Goal: Ask a question: Seek information or help from site administrators or community

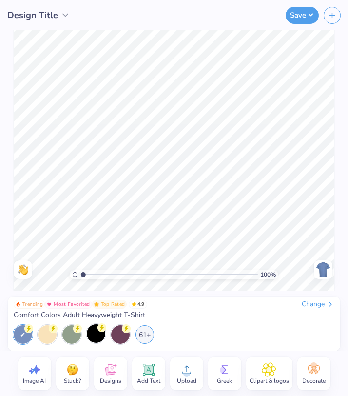
click at [98, 336] on div at bounding box center [96, 333] width 19 height 19
click at [143, 331] on div "61+" at bounding box center [144, 333] width 19 height 19
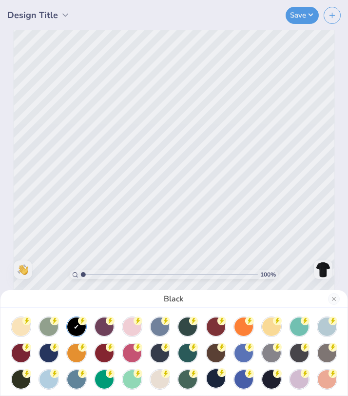
click at [216, 375] on div at bounding box center [216, 378] width 19 height 19
click at [265, 378] on div at bounding box center [271, 378] width 19 height 19
drag, startPoint x: 128, startPoint y: 274, endPoint x: 134, endPoint y: 274, distance: 5.8
click at [134, 274] on div "Navy" at bounding box center [174, 198] width 348 height 396
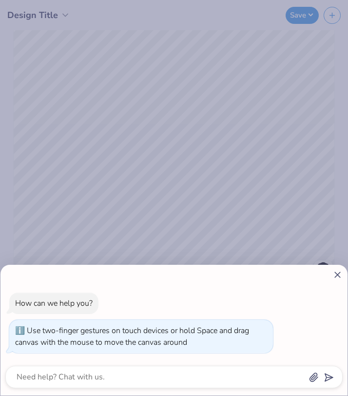
drag, startPoint x: 83, startPoint y: 275, endPoint x: 59, endPoint y: 279, distance: 24.1
type input "1"
click at [81, 279] on input "range" at bounding box center [169, 274] width 177 height 9
click at [339, 269] on icon at bounding box center [337, 274] width 10 height 10
type textarea "x"
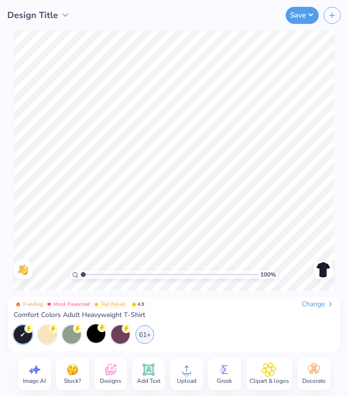
click at [151, 375] on icon at bounding box center [148, 369] width 15 height 15
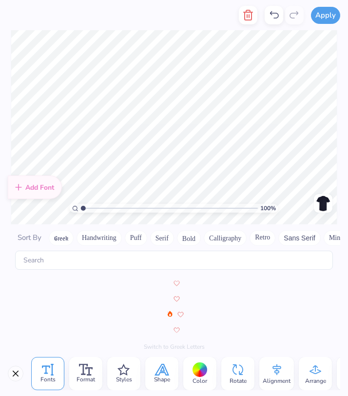
scroll to position [4245, 0]
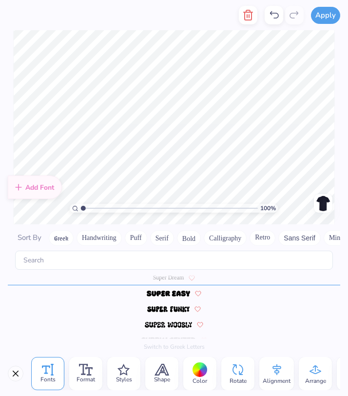
type textarea "TT"
click at [340, 104] on div "100 % Need help? Chat with us. Back" at bounding box center [174, 127] width 348 height 194
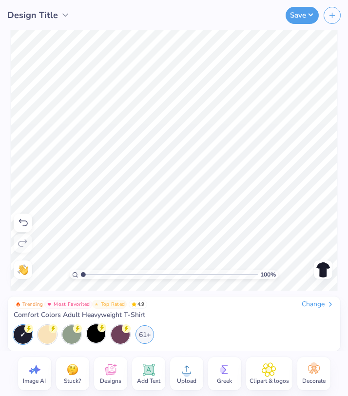
click at [279, 383] on span "Clipart & logos" at bounding box center [268, 381] width 39 height 8
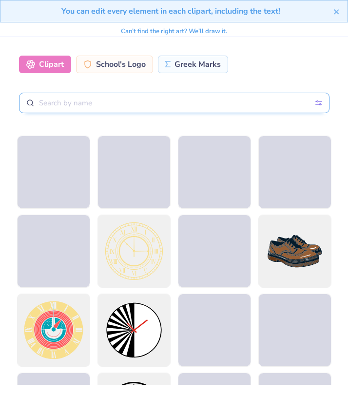
click at [177, 98] on input "text" at bounding box center [174, 103] width 310 height 20
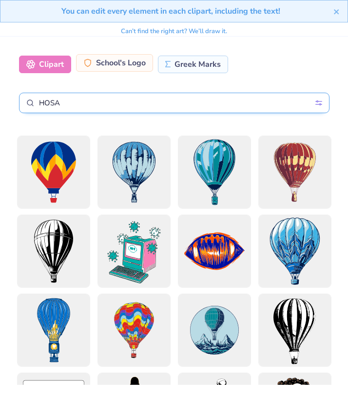
type input "HOSA"
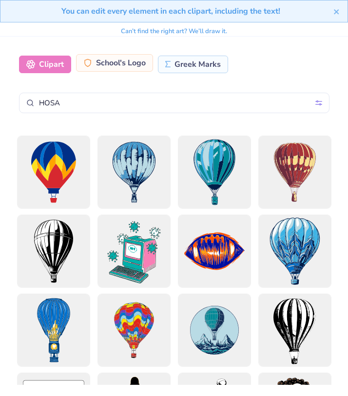
click at [128, 69] on div "School's Logo" at bounding box center [114, 63] width 77 height 18
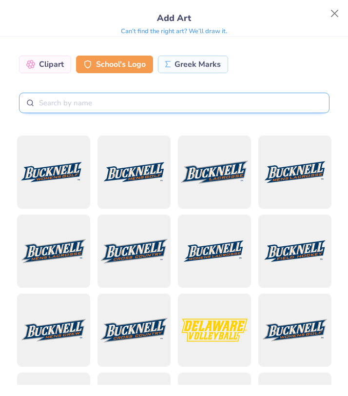
click at [140, 104] on input "text" at bounding box center [174, 103] width 310 height 20
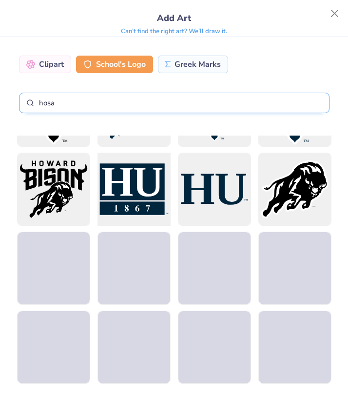
scroll to position [333, 0]
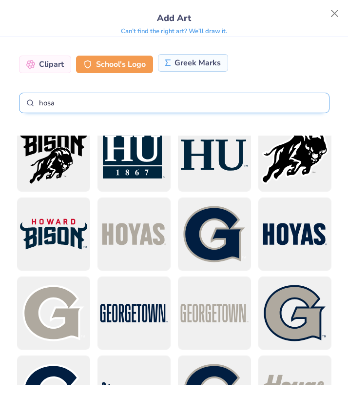
type input "hosa"
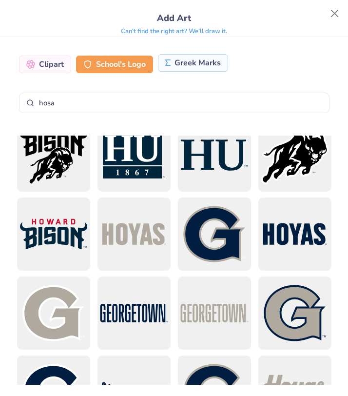
click at [184, 66] on div "Greek Marks" at bounding box center [193, 63] width 71 height 18
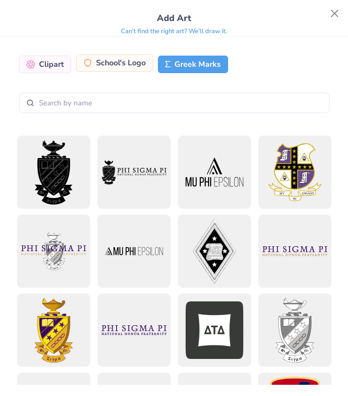
click at [123, 60] on div "School's Logo" at bounding box center [114, 63] width 77 height 18
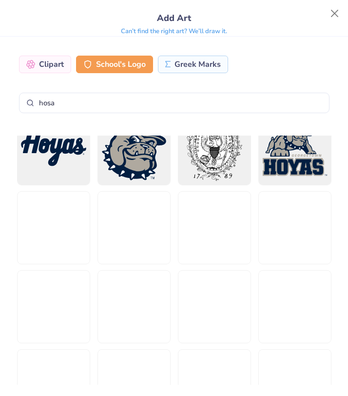
scroll to position [671, 0]
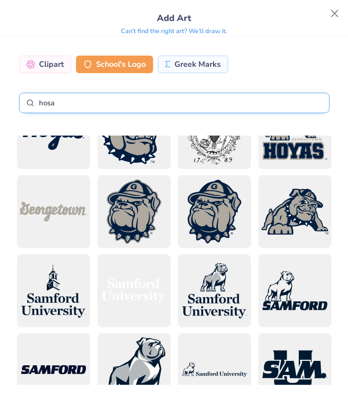
drag, startPoint x: 70, startPoint y: 105, endPoint x: 38, endPoint y: 95, distance: 34.2
click at [38, 95] on input "hosa" at bounding box center [174, 103] width 310 height 20
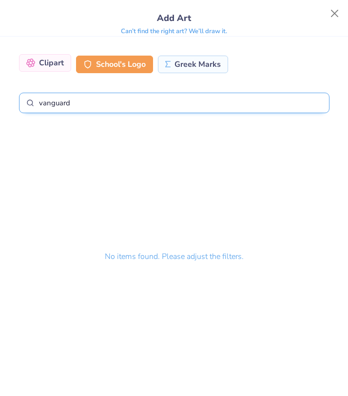
type input "vanguard"
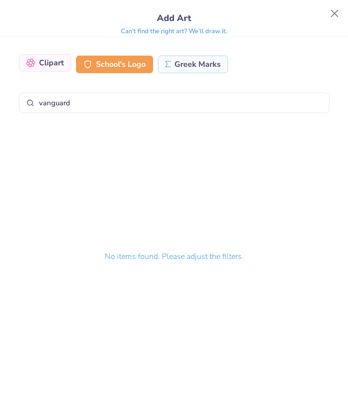
click at [54, 63] on div "Clipart" at bounding box center [45, 63] width 52 height 18
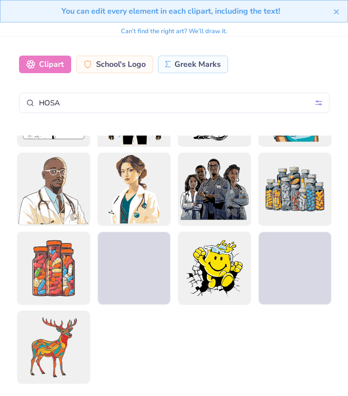
scroll to position [302, 0]
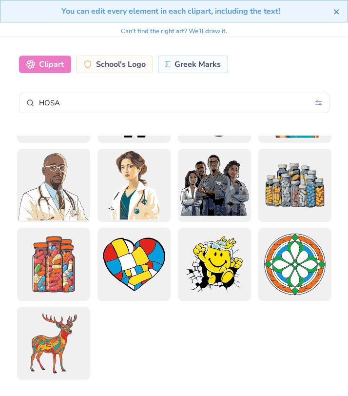
click at [335, 10] on icon "close" at bounding box center [336, 11] width 5 height 5
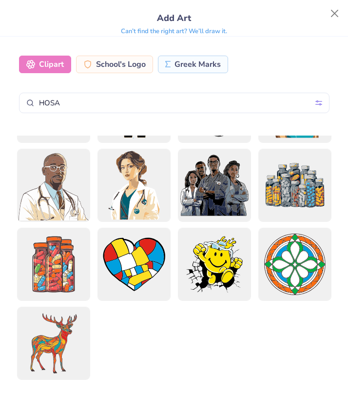
click at [334, 11] on body "Design Title Save Image AI Stuck? Designs Add Text Upload Greek Clipart & logos…" at bounding box center [174, 198] width 348 height 396
click at [339, 12] on button "Close" at bounding box center [334, 13] width 19 height 19
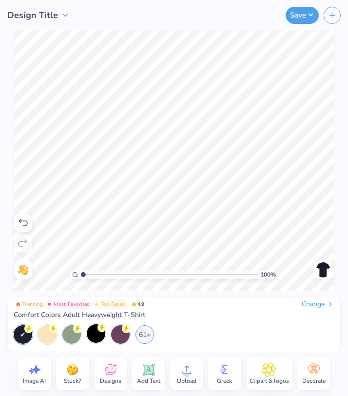
click at [306, 368] on icon at bounding box center [313, 369] width 15 height 15
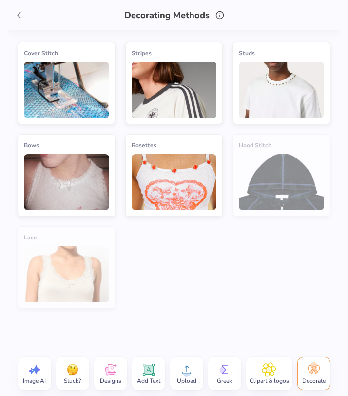
click at [148, 93] on img at bounding box center [174, 90] width 85 height 56
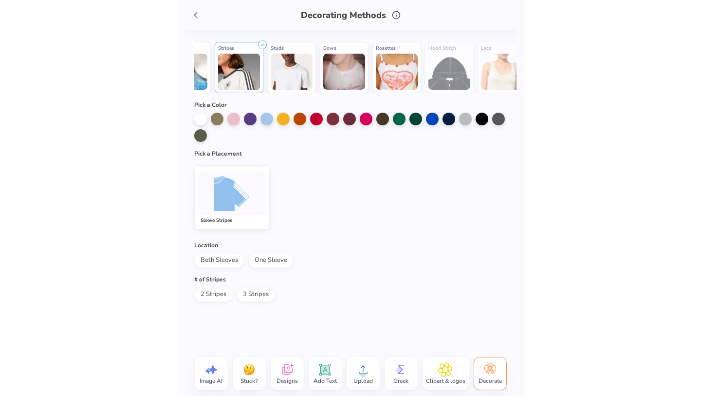
scroll to position [0, 0]
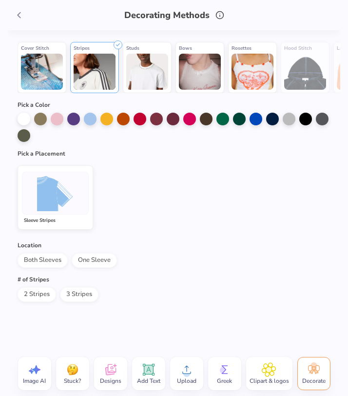
click at [199, 76] on img at bounding box center [200, 72] width 42 height 36
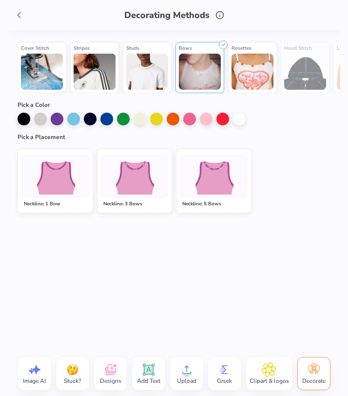
click at [74, 185] on img at bounding box center [55, 176] width 48 height 37
click at [239, 117] on div at bounding box center [239, 118] width 13 height 13
click at [37, 71] on img at bounding box center [42, 72] width 42 height 36
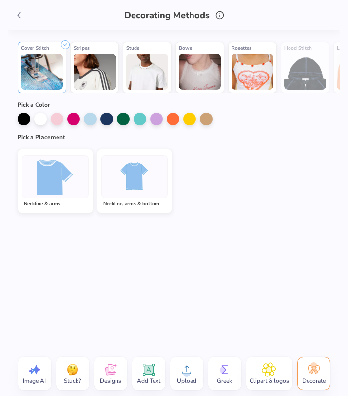
click at [68, 180] on img at bounding box center [55, 176] width 37 height 37
click at [39, 113] on div at bounding box center [40, 118] width 13 height 13
click at [21, 16] on icon at bounding box center [19, 15] width 11 height 11
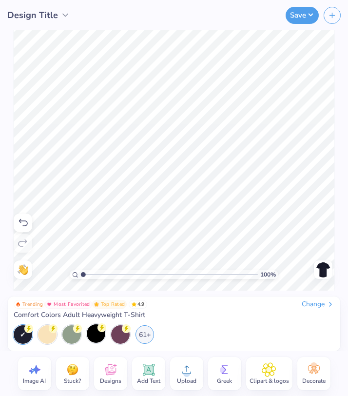
click at [308, 378] on span "Decorate" at bounding box center [313, 381] width 23 height 8
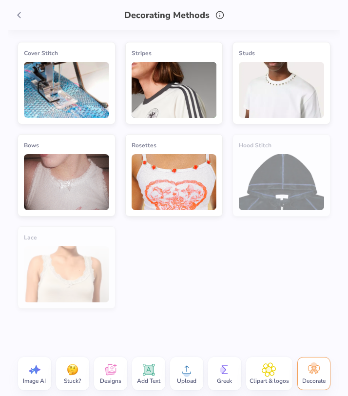
click at [95, 113] on img at bounding box center [66, 90] width 85 height 56
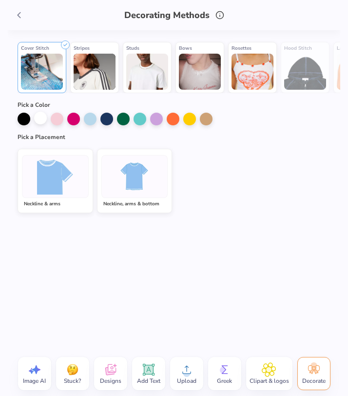
click at [43, 122] on div at bounding box center [40, 118] width 13 height 13
click at [52, 171] on img at bounding box center [55, 176] width 37 height 37
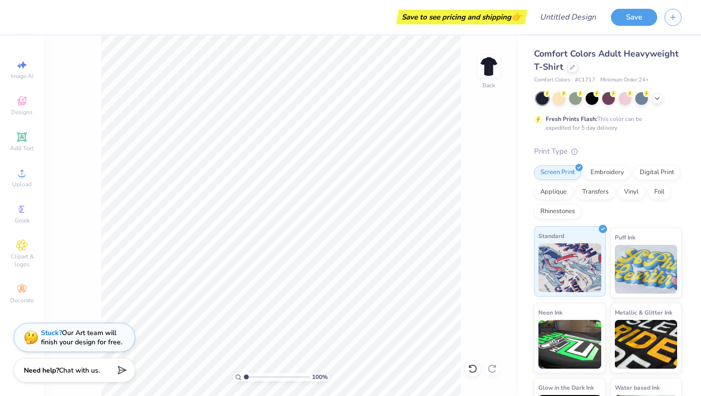
click at [347, 245] on img at bounding box center [570, 267] width 63 height 49
click at [347, 172] on div "Embroidery" at bounding box center [608, 171] width 46 height 15
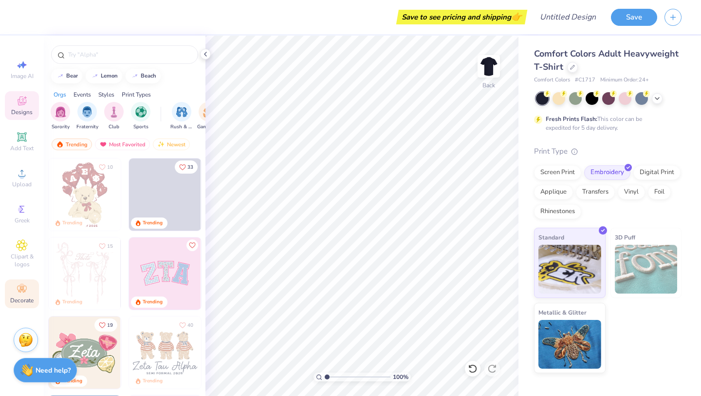
click at [19, 289] on icon at bounding box center [22, 289] width 12 height 12
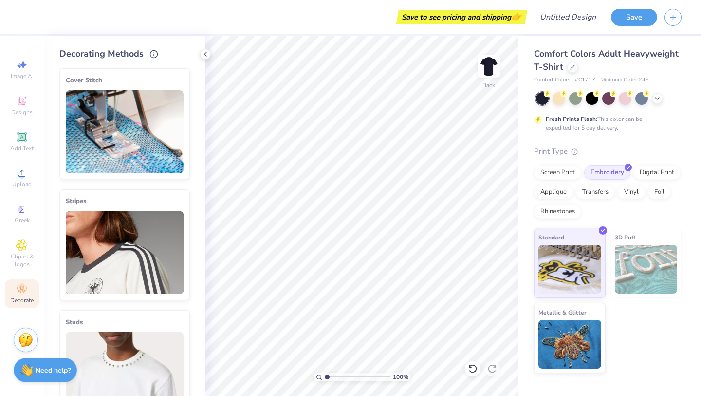
click at [114, 151] on img at bounding box center [125, 131] width 118 height 83
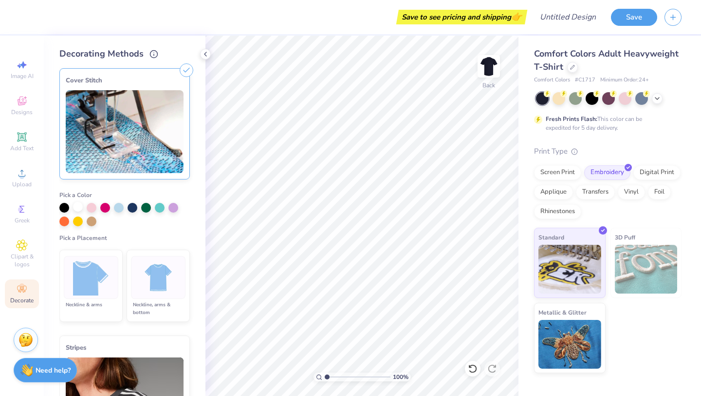
click at [78, 209] on div at bounding box center [78, 207] width 10 height 10
click at [88, 269] on img at bounding box center [91, 277] width 37 height 37
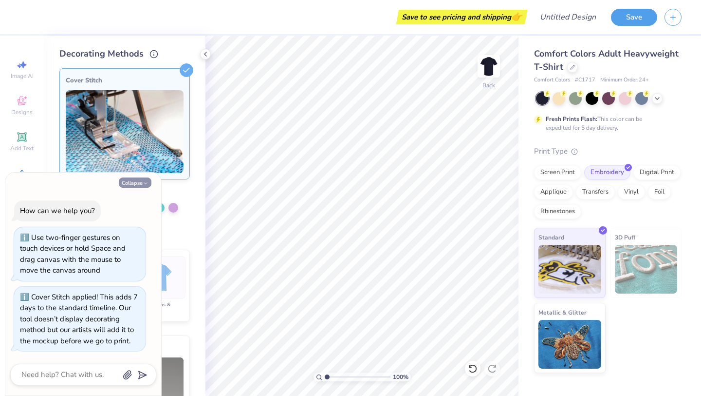
click at [135, 185] on button "Collapse" at bounding box center [135, 182] width 33 height 10
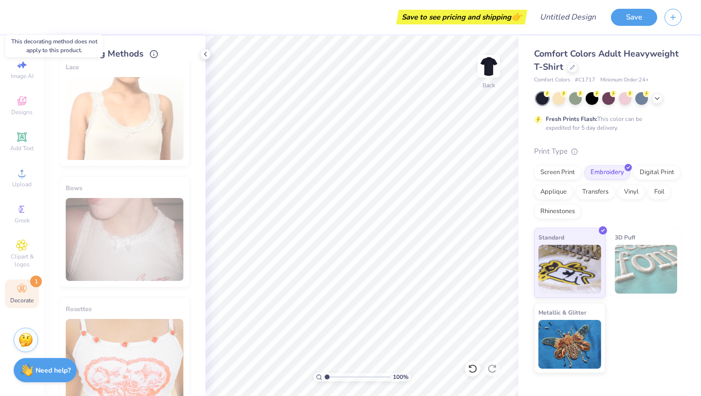
scroll to position [664, 0]
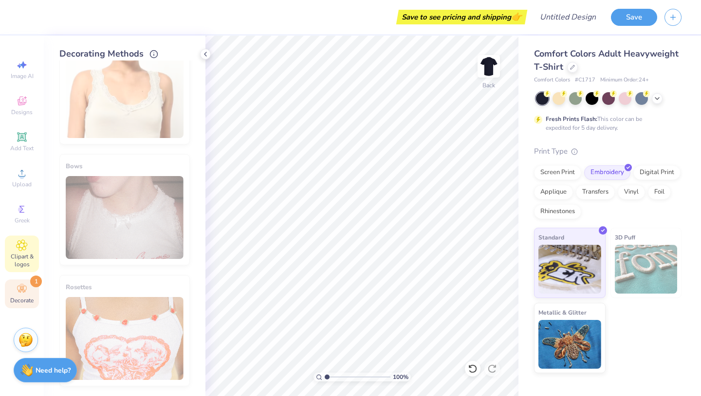
click at [20, 258] on span "Clipart & logos" at bounding box center [22, 260] width 34 height 16
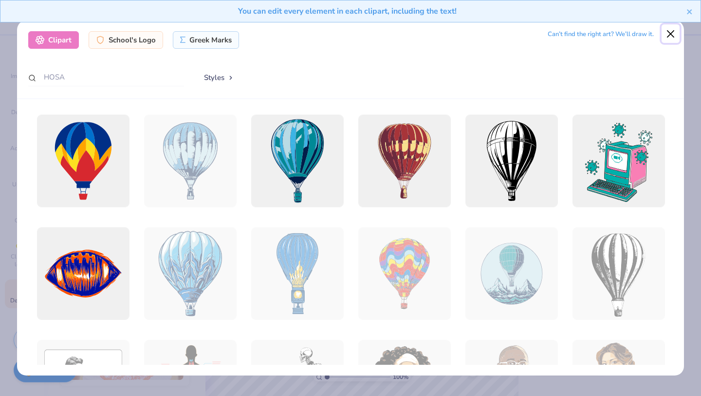
click at [347, 32] on button "Close" at bounding box center [671, 33] width 19 height 19
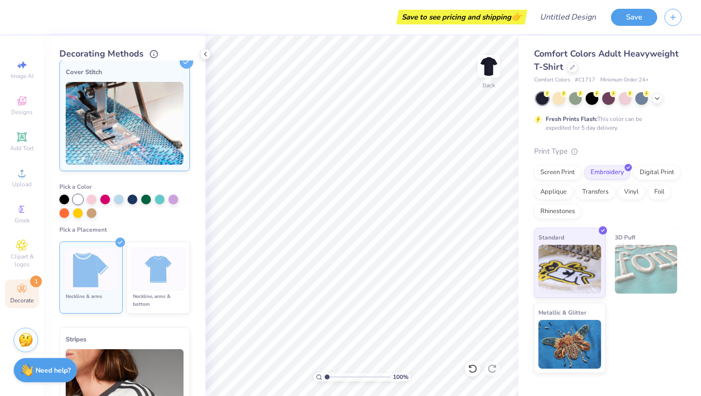
scroll to position [0, 0]
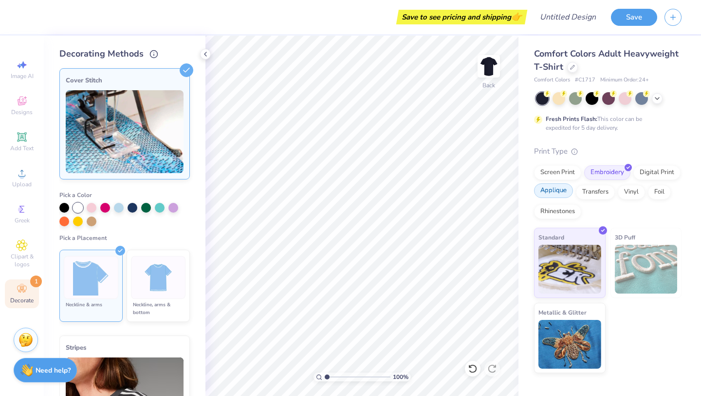
click at [347, 192] on div "Applique" at bounding box center [553, 190] width 39 height 15
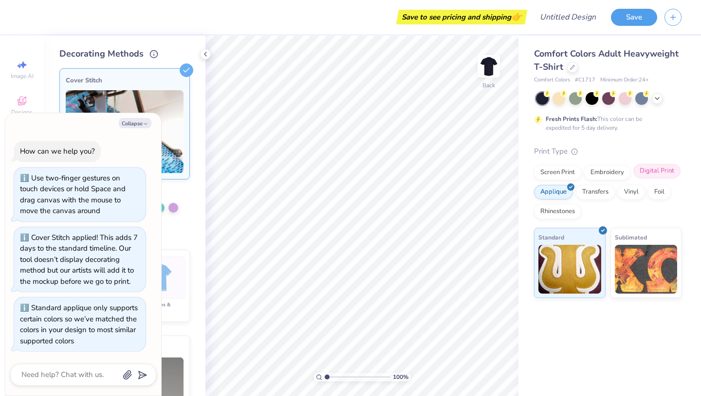
click at [347, 171] on div "Digital Print" at bounding box center [657, 171] width 47 height 15
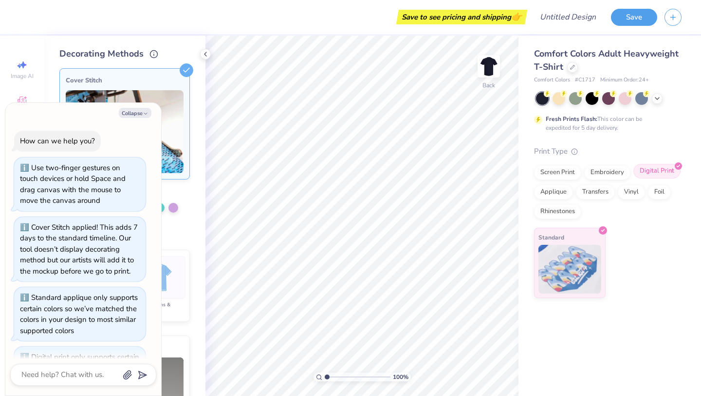
scroll to position [49, 0]
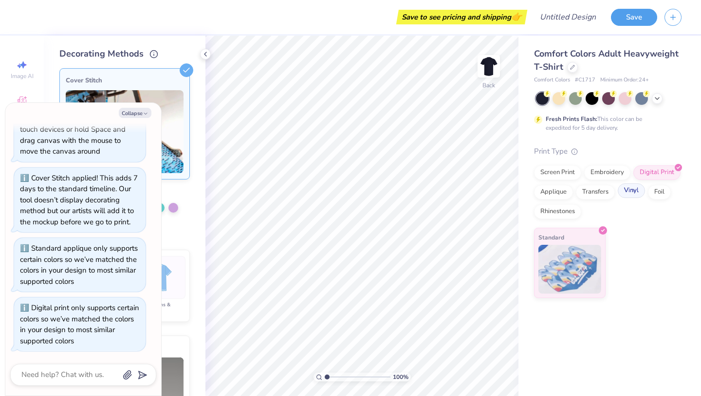
click at [347, 186] on div "Vinyl" at bounding box center [631, 190] width 27 height 15
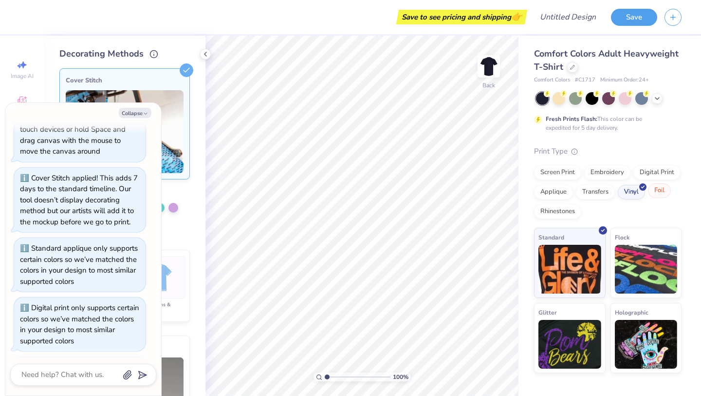
scroll to position [109, 0]
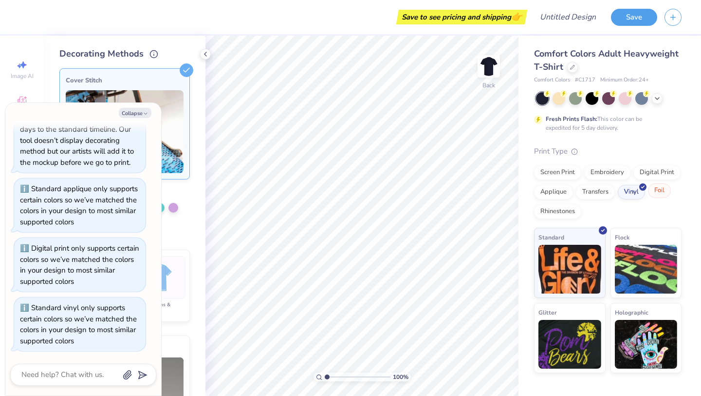
click at [347, 190] on div "Foil" at bounding box center [659, 190] width 23 height 15
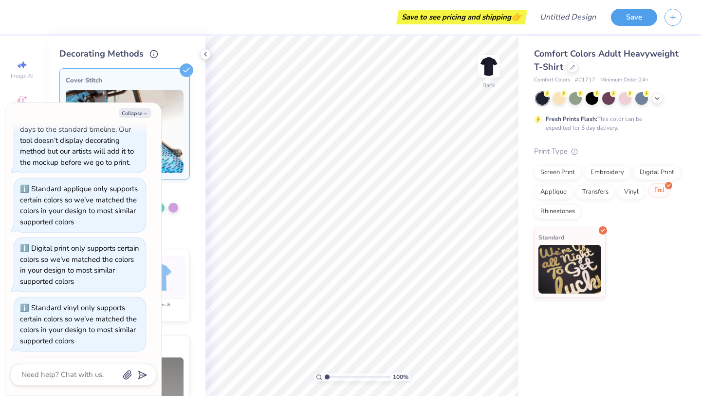
scroll to position [168, 0]
click at [347, 192] on div "Vinyl" at bounding box center [631, 190] width 27 height 15
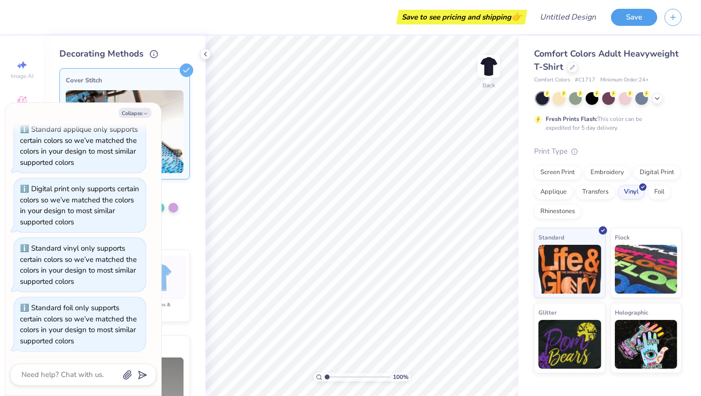
scroll to position [227, 0]
click at [347, 172] on div "Embroidery" at bounding box center [608, 171] width 46 height 15
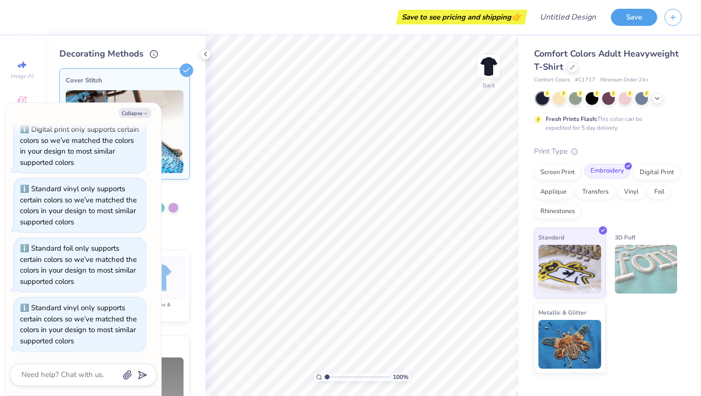
scroll to position [287, 0]
click at [347, 177] on div "Screen Print" at bounding box center [557, 171] width 47 height 15
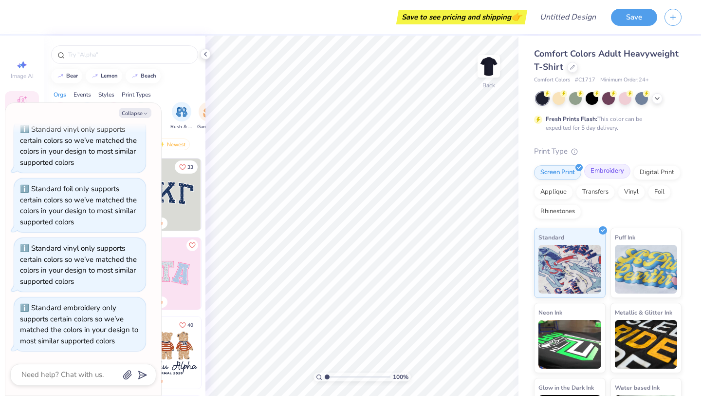
click at [347, 169] on div "Embroidery" at bounding box center [608, 171] width 46 height 15
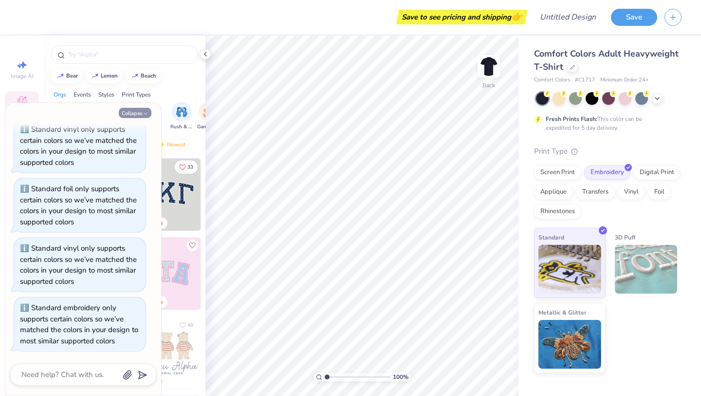
click at [143, 115] on icon "button" at bounding box center [146, 114] width 6 height 6
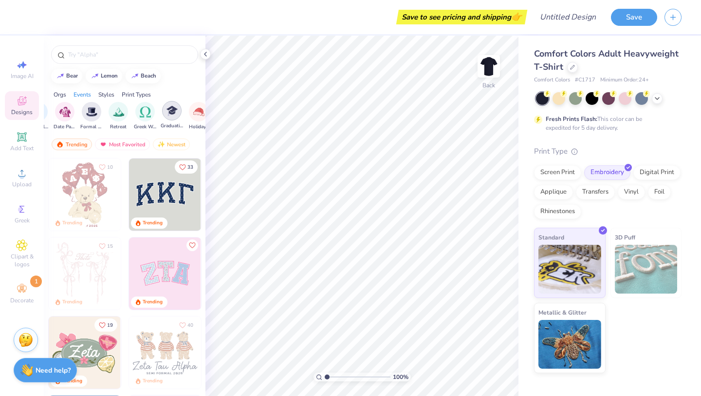
scroll to position [0, 293]
click at [151, 112] on img "filter for Graduation" at bounding box center [156, 110] width 11 height 11
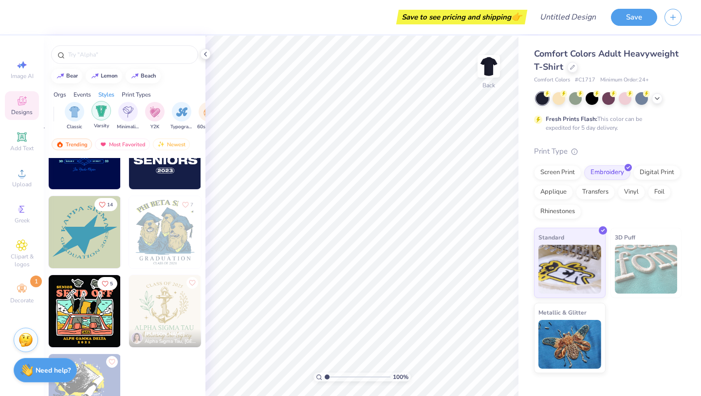
scroll to position [0, 498]
click at [128, 118] on div "filter for Minimalist" at bounding box center [125, 110] width 19 height 19
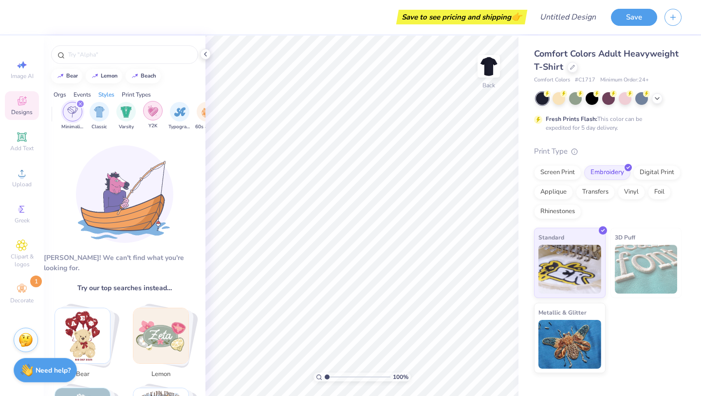
click at [148, 118] on div "filter for Y2K" at bounding box center [152, 110] width 19 height 19
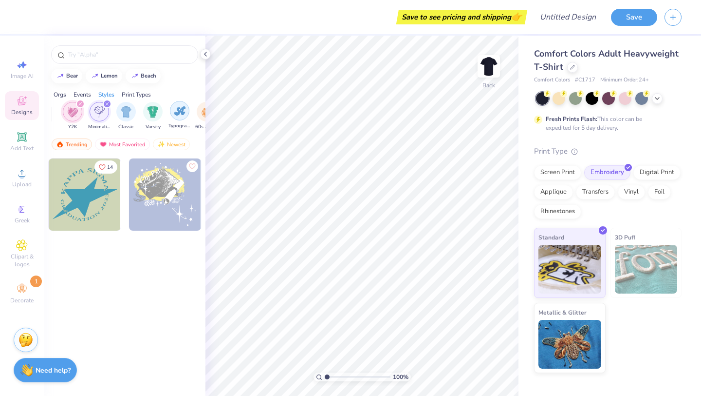
click at [173, 116] on div "filter for Typography" at bounding box center [179, 110] width 19 height 19
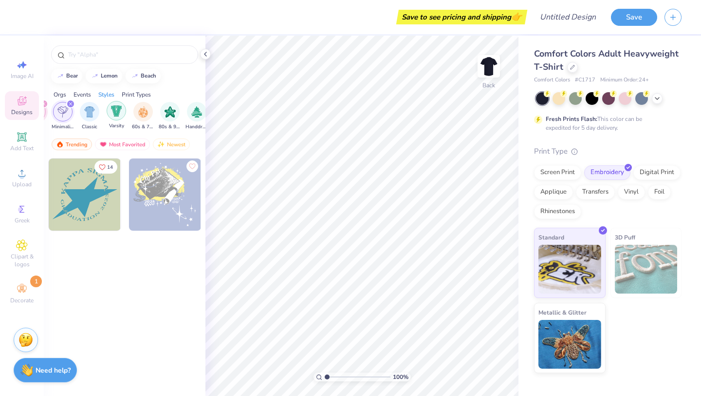
scroll to position [0, 563]
click at [174, 114] on div "filter for 80s & 90s" at bounding box center [168, 110] width 19 height 19
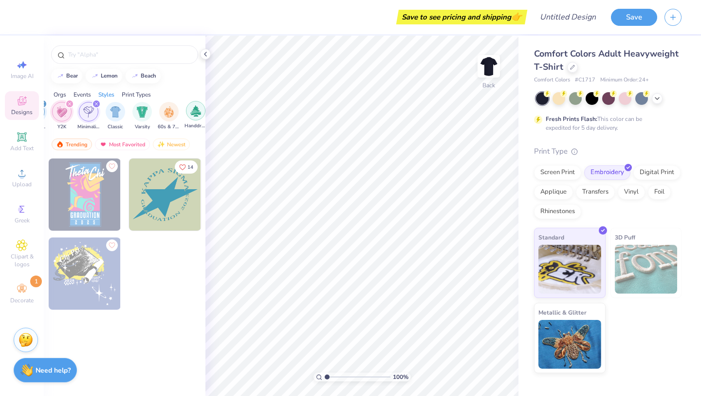
click at [194, 114] on img "filter for Handdrawn" at bounding box center [195, 110] width 11 height 11
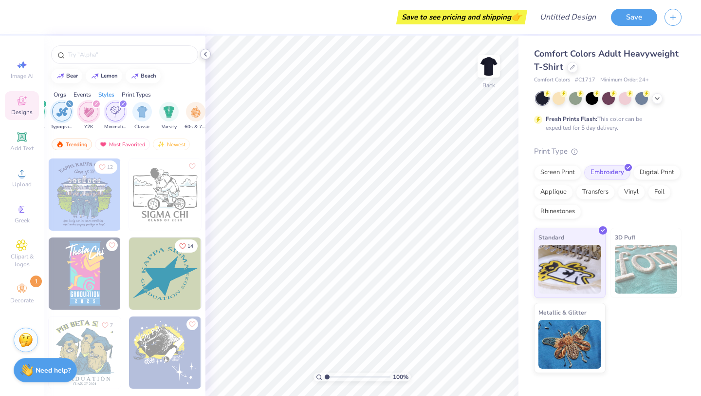
click at [204, 56] on icon at bounding box center [206, 54] width 8 height 8
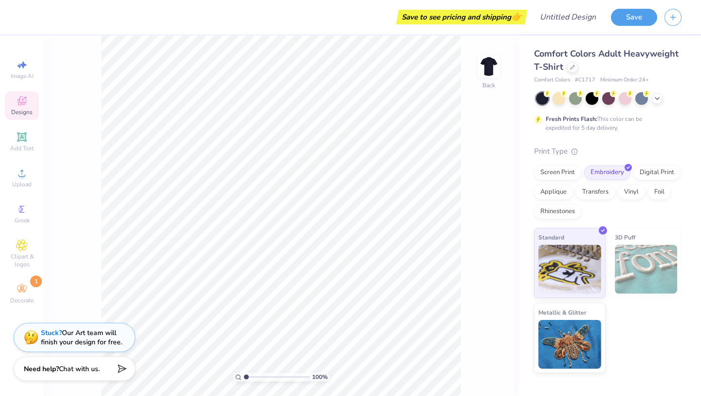
click at [43, 375] on div "Need help? Chat with us." at bounding box center [75, 368] width 122 height 24
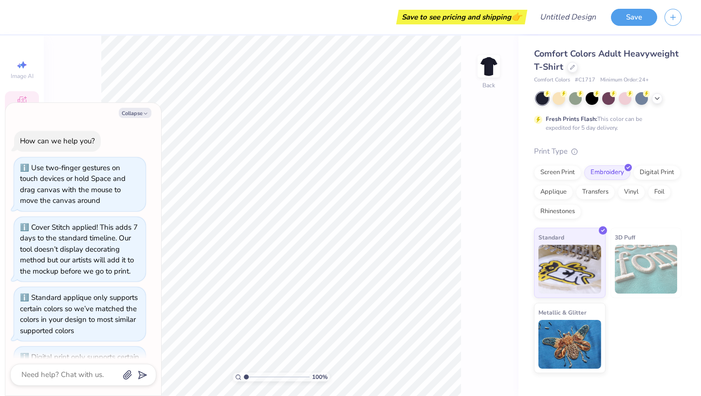
scroll to position [287, 0]
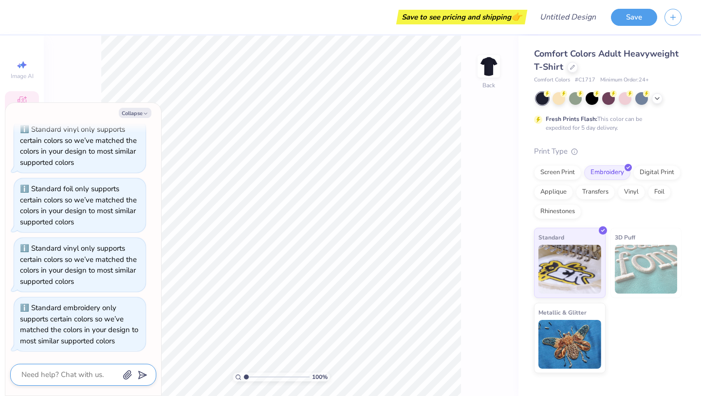
click at [43, 375] on textarea at bounding box center [69, 374] width 99 height 13
type textarea "x"
type textarea "c"
type textarea "x"
type textarea "ca"
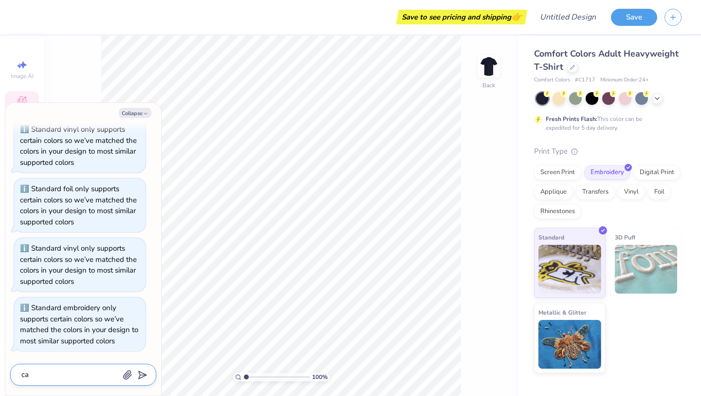
type textarea "x"
type textarea "can"
type textarea "x"
type textarea "can"
type textarea "x"
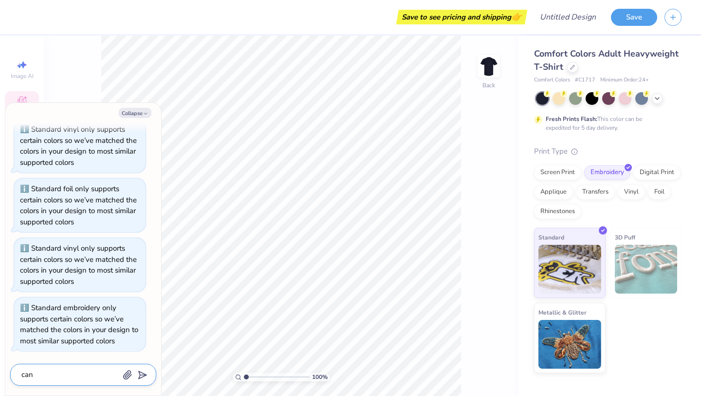
type textarea "can i"
type textarea "x"
type textarea "can i"
type textarea "x"
type textarea "can i a"
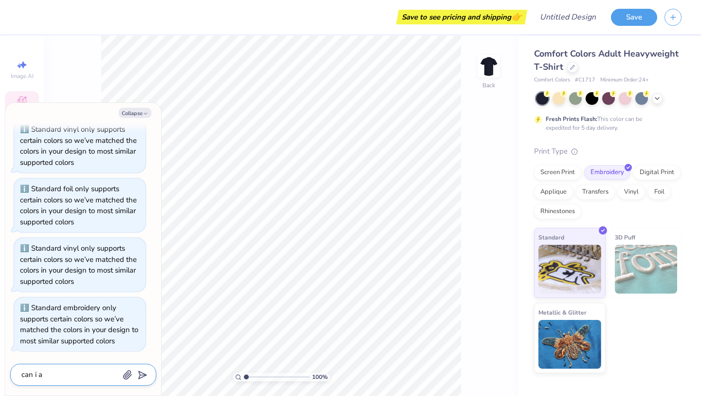
type textarea "x"
type textarea "can i al"
type textarea "x"
type textarea "can i als"
type textarea "x"
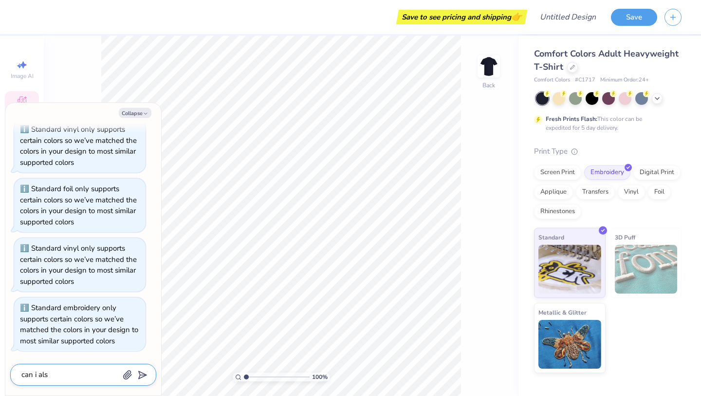
type textarea "can i also"
type textarea "x"
type textarea "can i also"
type textarea "x"
type textarea "can i also i"
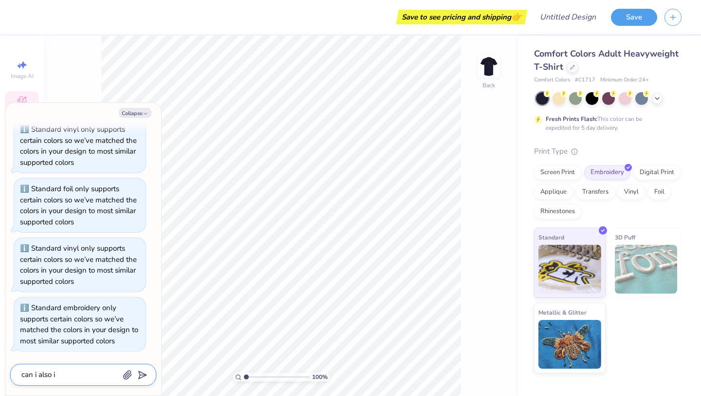
type textarea "x"
type textarea "can i also in"
type textarea "x"
type textarea "can i also inc"
type textarea "x"
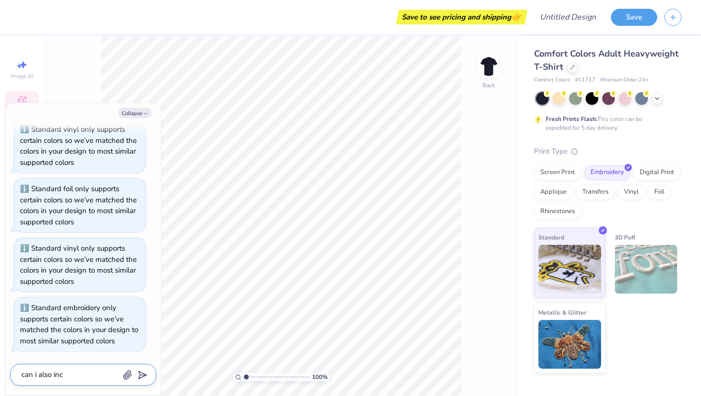
type textarea "can i also incl"
type textarea "x"
type textarea "can i also inclu"
type textarea "x"
type textarea "can i also includ"
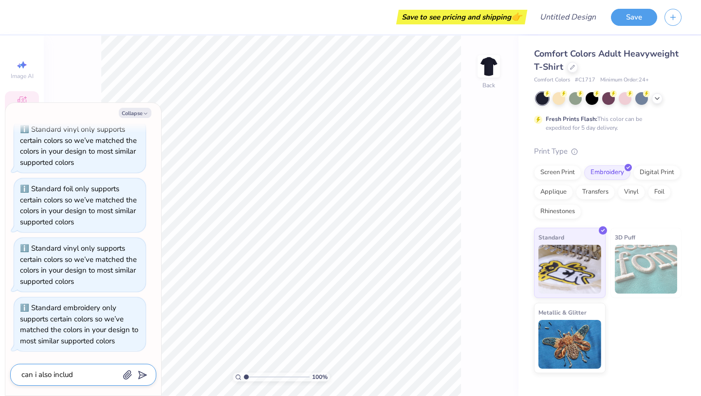
type textarea "x"
type textarea "can i also include"
type textarea "x"
type textarea "can i also include"
type textarea "x"
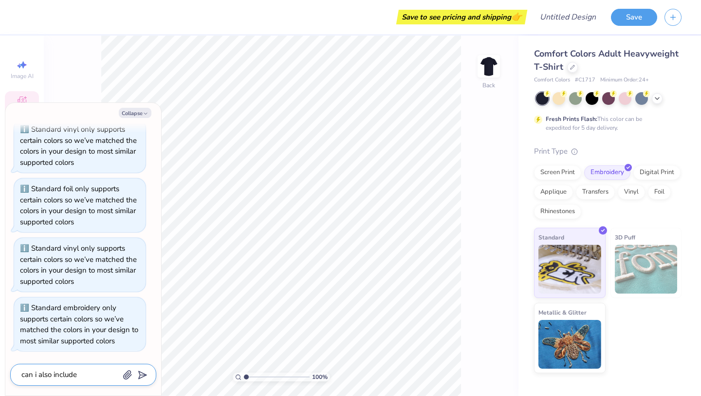
type textarea "can i also include a"
type textarea "x"
type textarea "can i also include a"
type textarea "x"
type textarea "can i also include a p"
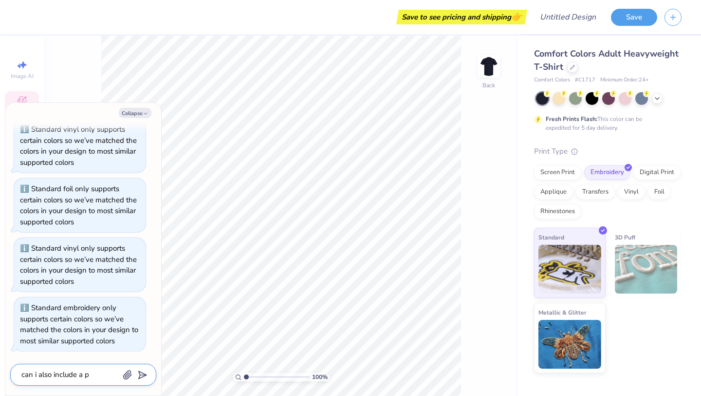
type textarea "x"
type textarea "can i also include a pi"
type textarea "x"
type textarea "can i also include a pic"
type textarea "x"
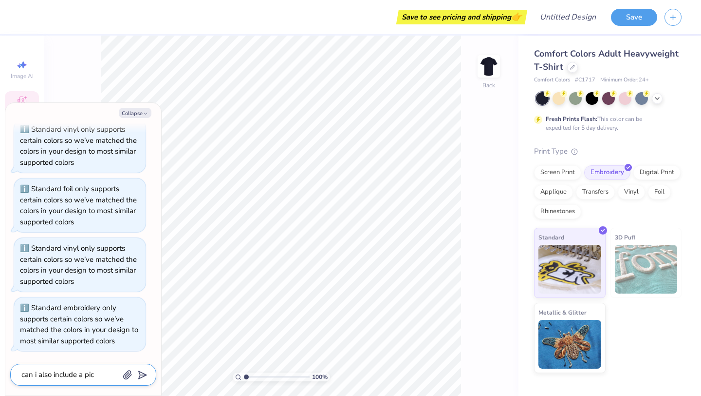
type textarea "can i also include a pict"
type textarea "x"
type textarea "can i also include a pictu"
type textarea "x"
type textarea "can i also include a pictur"
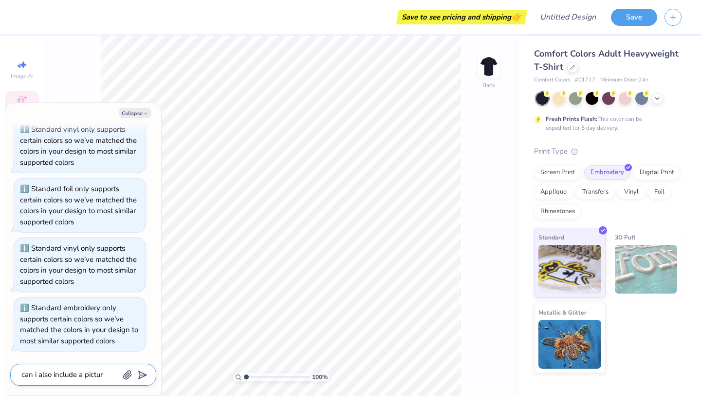
type textarea "x"
type textarea "can i also include a picture"
type textarea "x"
type textarea "can i also include a picture"
type textarea "x"
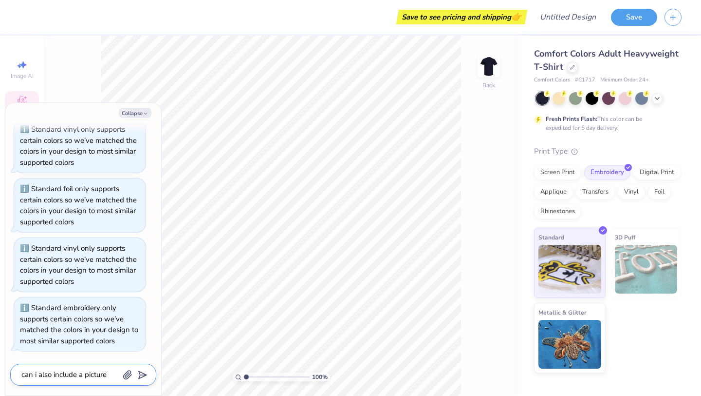
type textarea "can i also include a picture o"
type textarea "x"
type textarea "can i also include a picture of"
type textarea "x"
type textarea "can i also include a picture of"
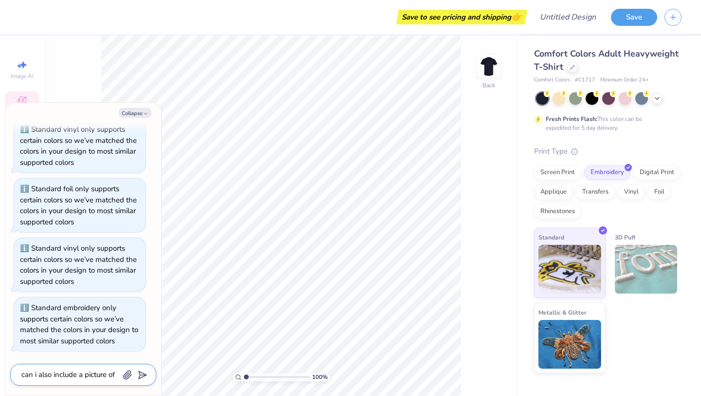
type textarea "x"
type textarea "can i also include a picture of t"
type textarea "x"
type textarea "can i also include a picture of th"
type textarea "x"
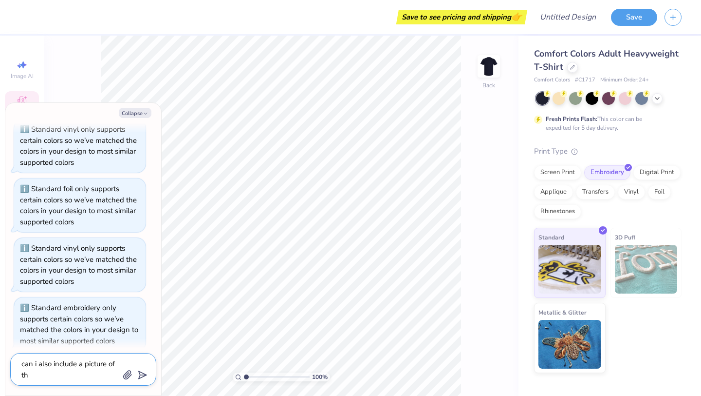
type textarea "can i also include a picture of the"
type textarea "x"
type textarea "can i also include a picture of the"
type textarea "x"
type textarea "can i also include a picture of the d"
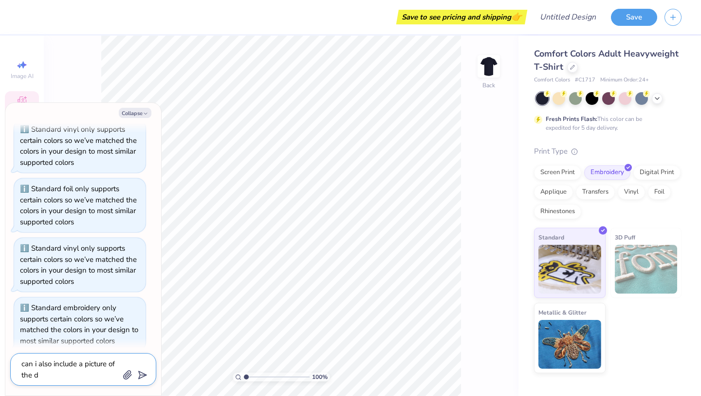
type textarea "x"
type textarea "can i also include a picture of the de"
type textarea "x"
type textarea "can i also include a picture of the des"
type textarea "x"
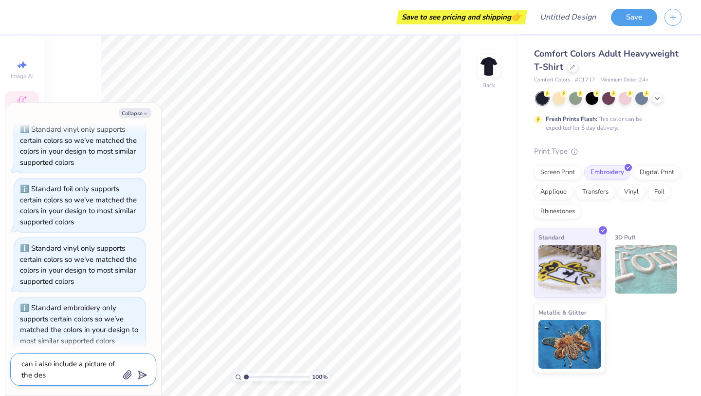
type textarea "can i also include a picture of the desi"
type textarea "x"
type textarea "can i also include a picture of the desig"
type textarea "x"
type textarea "can i also include a picture of the design"
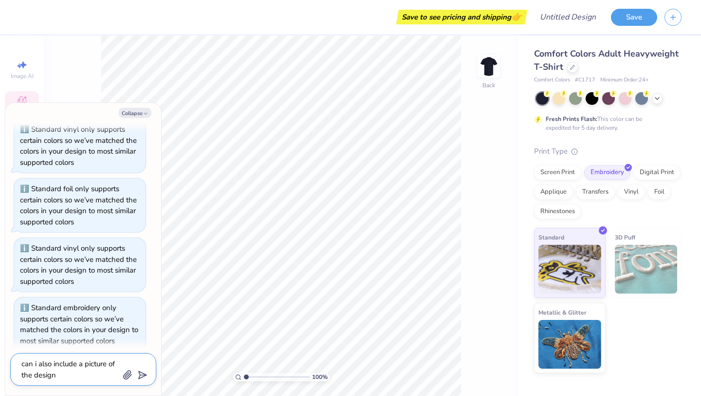
type textarea "x"
type textarea "can i also include a picture of the design"
type textarea "x"
type textarea "can i also include a picture of the design f"
type textarea "x"
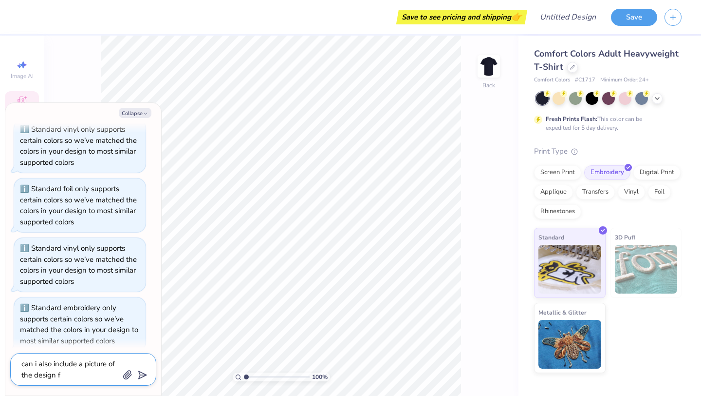
type textarea "can i also include a picture of the design fo"
type textarea "x"
type textarea "can i also include a picture of the design for"
type textarea "x"
type textarea "can i also include a picture of the design for"
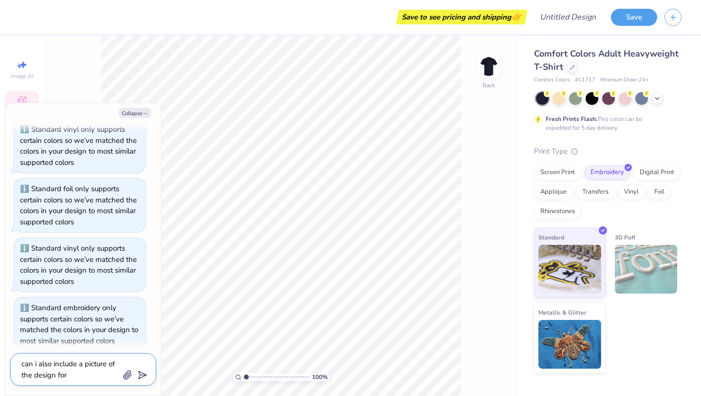
type textarea "x"
type textarea "can i also include a picture of the design for t"
type textarea "x"
type textarea "can i also include a picture of the design for th"
type textarea "x"
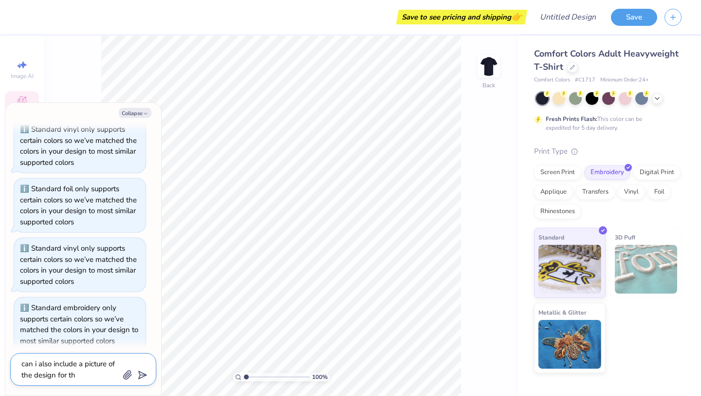
type textarea "can i also include a picture of the design for the"
type textarea "x"
type textarea "can i also include a picture of the design for the"
type textarea "x"
type textarea "can i also include a picture of the design for the e"
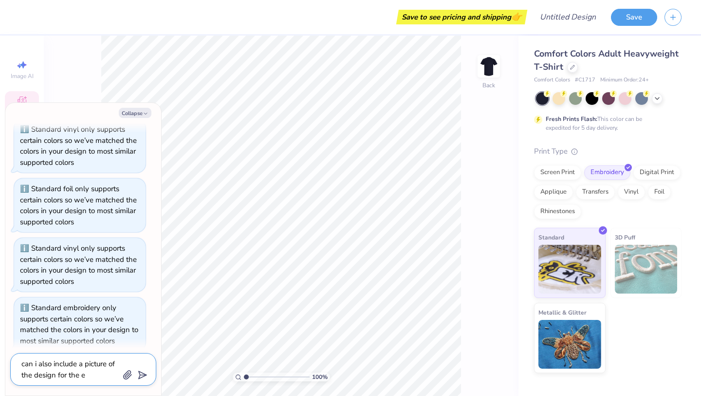
type textarea "x"
type textarea "can i also include a picture of the design for the em"
type textarea "x"
type textarea "can i also include a picture of the design for the emb"
type textarea "x"
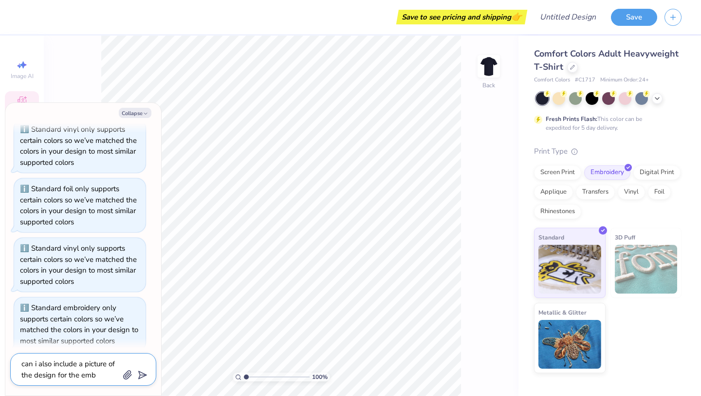
type textarea "can i also include a picture of the design for the embr"
type textarea "x"
type textarea "can i also include a picture of the design for the embro"
type textarea "x"
type textarea "can i also include a picture of the design for the embroi"
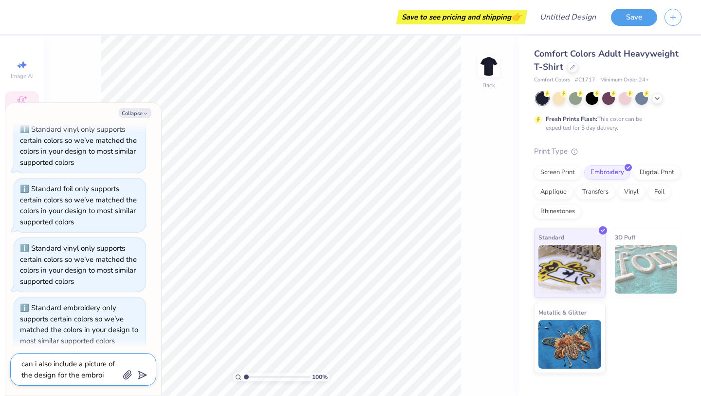
type textarea "x"
type textarea "can i also include a picture of the design for the embroid"
type textarea "x"
type textarea "can i also include a picture of the design for the embroide"
type textarea "x"
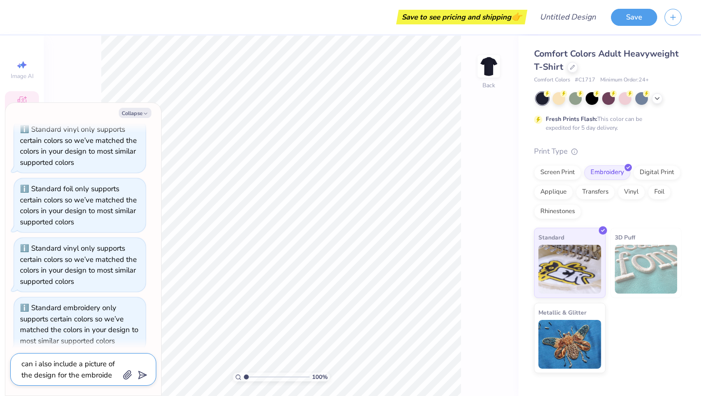
type textarea "can i also include a picture of the design for the embroider"
type textarea "x"
type textarea "can i also include a picture of the design for the embroidery"
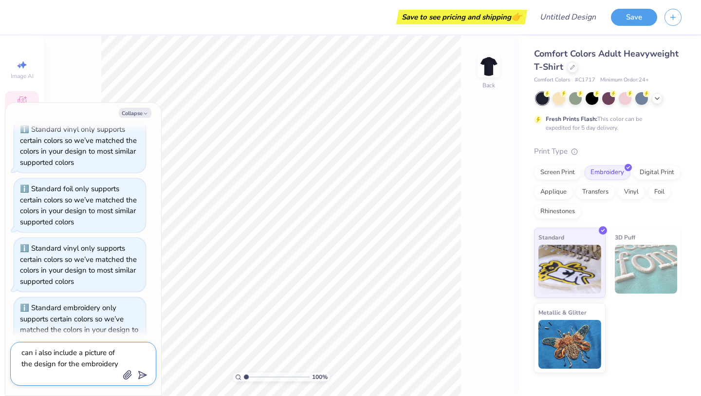
type textarea "x"
type textarea "can i also include a picture of the design for the embroidery"
type textarea "x"
type textarea "can i also include a picture of the design for the embroidery i"
type textarea "x"
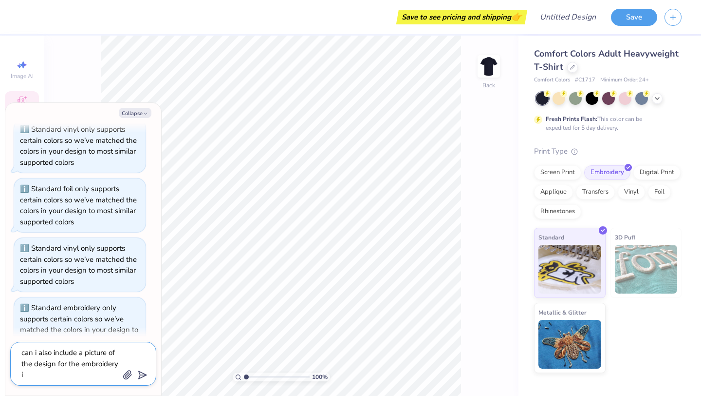
type textarea "can i also include a picture of the design for the embroidery if"
type textarea "x"
type textarea "can i also include a picture of the design for the embroidery if"
type textarea "x"
type textarea "can i also include a picture of the design for the embroidery if i"
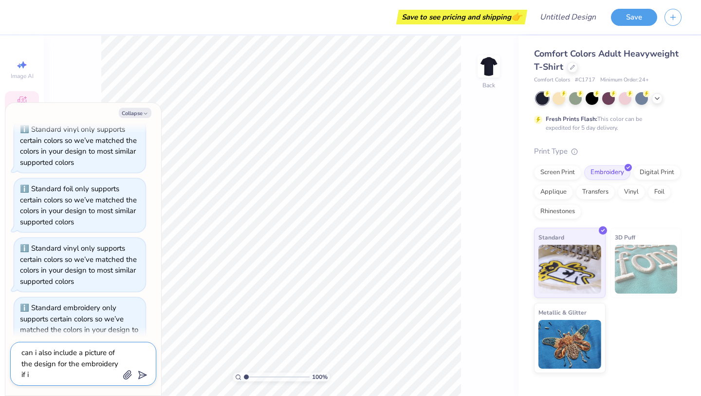
type textarea "x"
type textarea "can i also include a picture of the design for the embroidery if i"
type textarea "x"
type textarea "can i also include a picture of the design for the embroidery if i h"
type textarea "x"
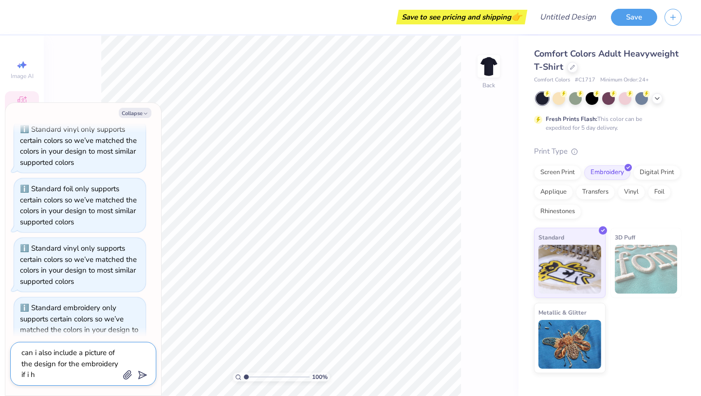
type textarea "can i also include a picture of the design for the embroidery if i ha"
type textarea "x"
type textarea "can i also include a picture of the design for the embroidery if i hav"
type textarea "x"
type textarea "can i also include a picture of the design for the embroidery if i have"
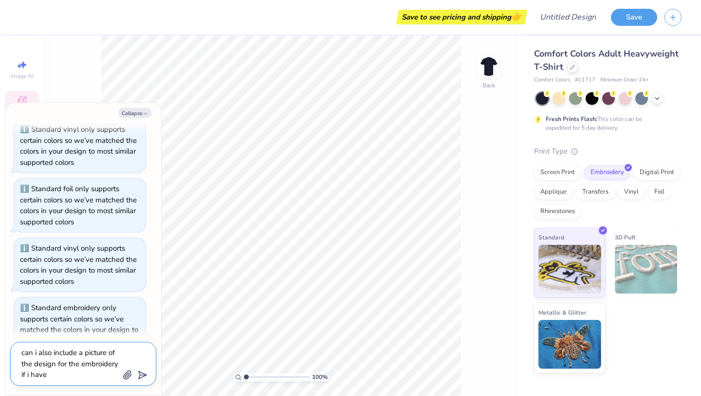
type textarea "x"
type textarea "can i also include a picture of the design for the embroidery if i have"
type textarea "x"
type textarea "can i also include a picture of the design for the embroidery if i have a"
type textarea "x"
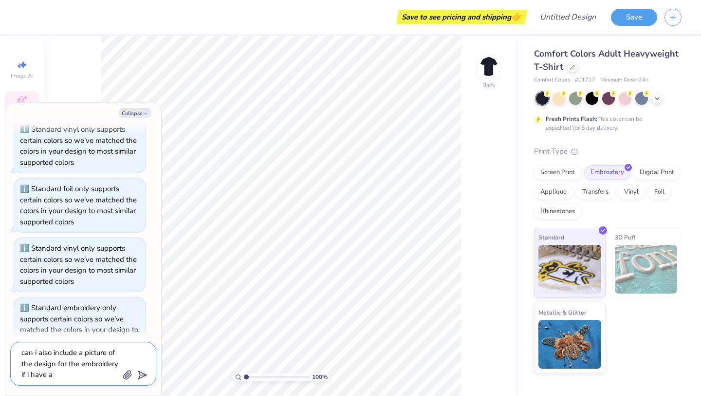
type textarea "can i also include a picture of the design for the embroidery if i have a"
type textarea "x"
type textarea "can i also include a picture of the design for the embroidery if i have a s"
type textarea "x"
type textarea "can i also include a picture of the design for the embroidery if i have a sp"
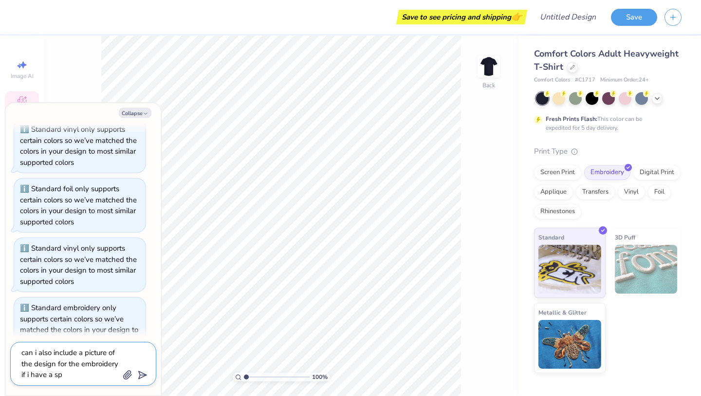
type textarea "x"
type textarea "can i also include a picture of the design for the embroidery if i have a spe"
type textarea "x"
type textarea "can i also include a picture of the design for the embroidery if i have a spec"
type textarea "x"
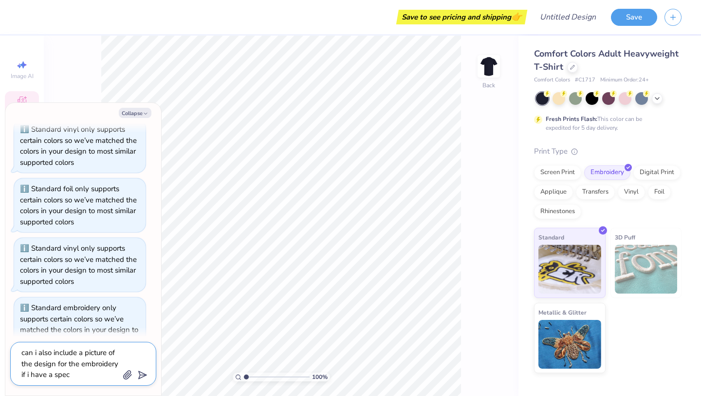
type textarea "can i also include a picture of the design for the embroidery if i have a speci"
type textarea "x"
type textarea "can i also include a picture of the design for the embroidery if i have a speci…"
type textarea "x"
type textarea "can i also include a picture of the design for the embroidery if i have a specii"
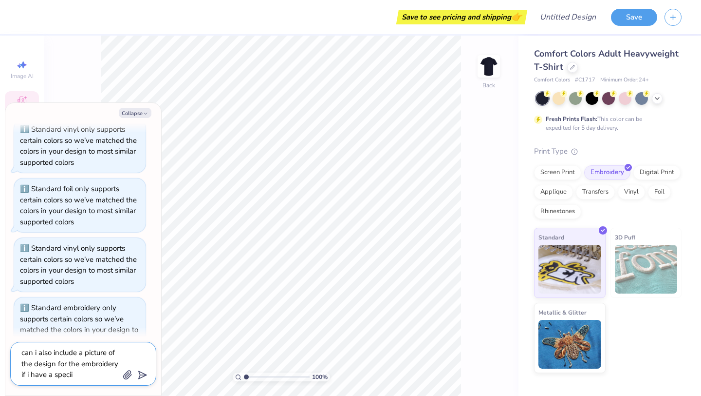
type textarea "x"
type textarea "can i also include a picture of the design for the embroidery if i have a speci"
type textarea "x"
type textarea "can i also include a picture of the design for the embroidery if i have a specif"
type textarea "x"
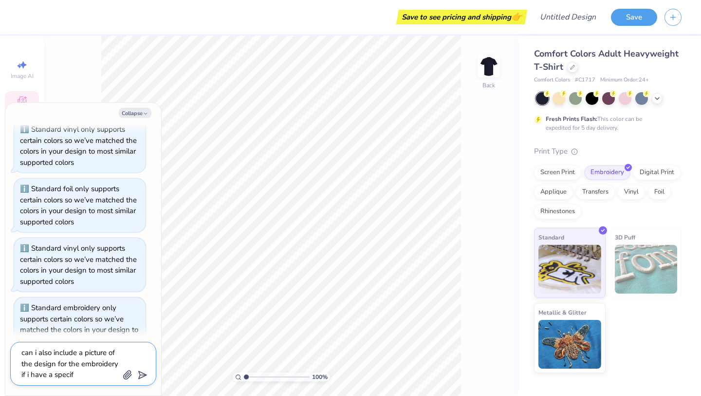
type textarea "can i also include a picture of the design for the embroidery if i have a speci…"
type textarea "x"
type textarea "can i also include a picture of the design for the embroidery if i have a speci…"
type textarea "x"
type textarea "can i also include a picture of the design for the embroidery if i have a speci…"
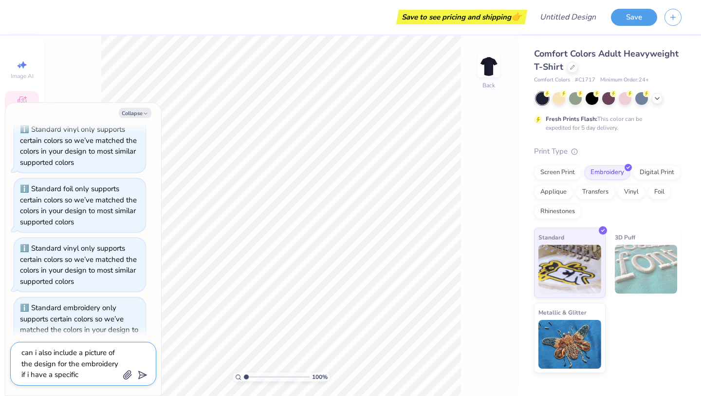
type textarea "x"
type textarea "can i also include a picture of the design for the embroidery if i have a speci…"
type textarea "x"
type textarea "can i also include a picture of the design for the embroidery if i have a speci…"
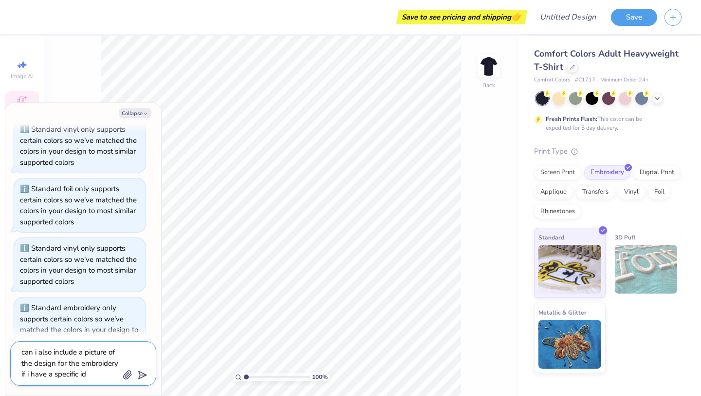
type textarea "x"
type textarea "can i also include a picture of the design for the embroidery if i have a speci…"
type textarea "x"
type textarea "can i also include a picture of the design for the embroidery if i have a speci…"
type textarea "x"
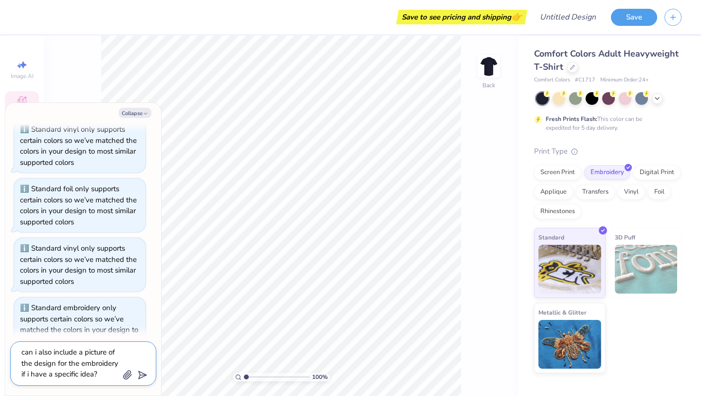
type textarea "can i also include a picture of the design for the embroidery if i have a speci…"
click at [140, 376] on icon "submit" at bounding box center [141, 375] width 14 height 14
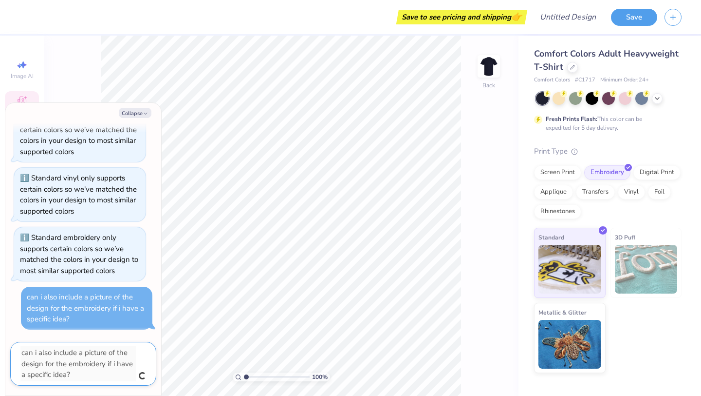
type textarea "x"
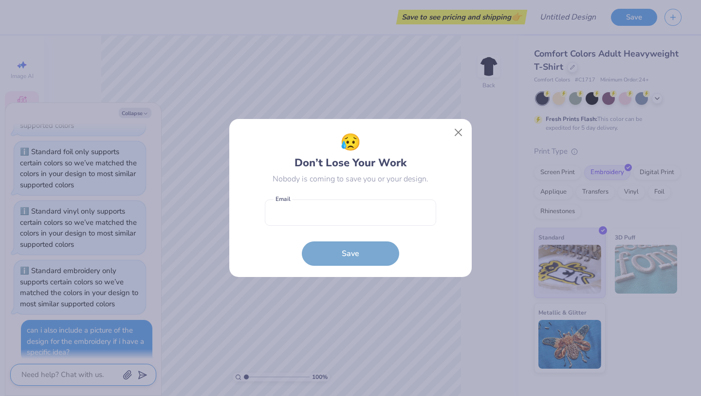
scroll to position [335, 0]
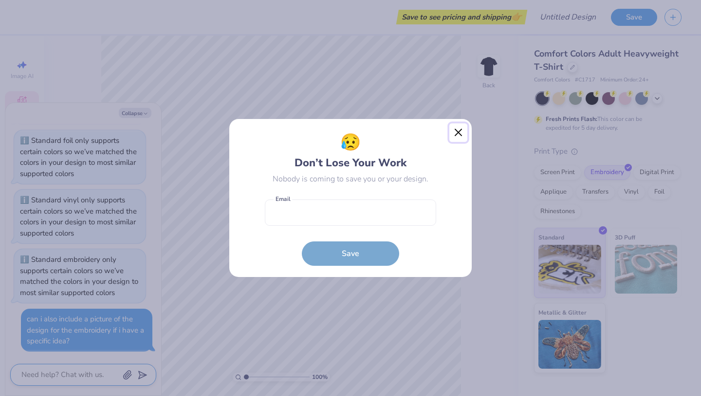
click at [347, 131] on button "Close" at bounding box center [459, 132] width 19 height 19
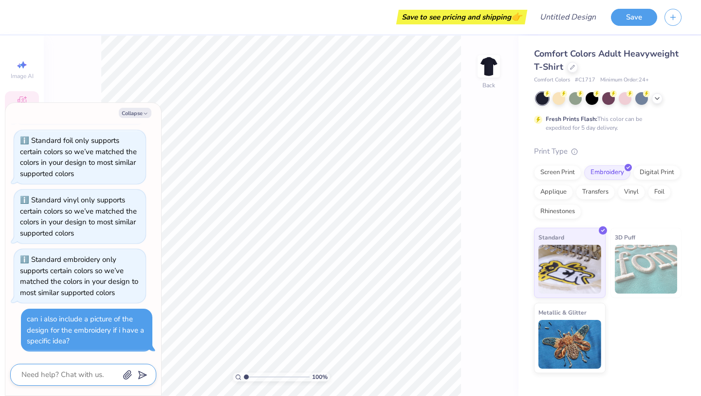
type textarea "x"
